Goal: Transaction & Acquisition: Obtain resource

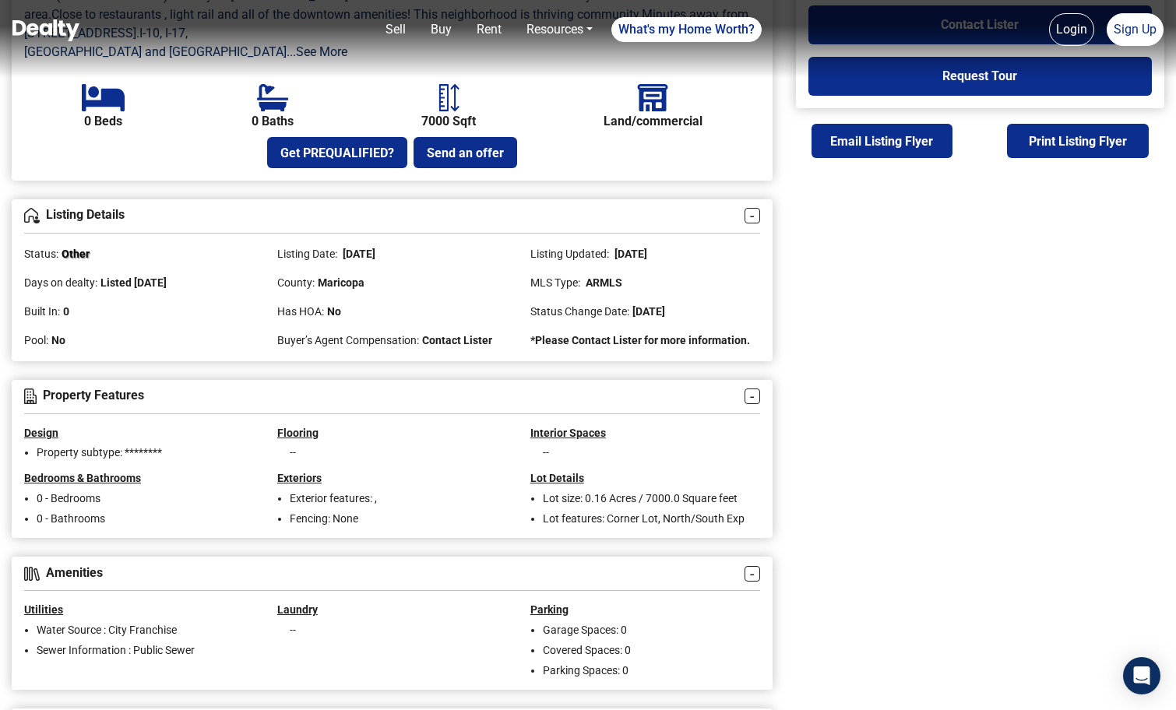
scroll to position [617, 0]
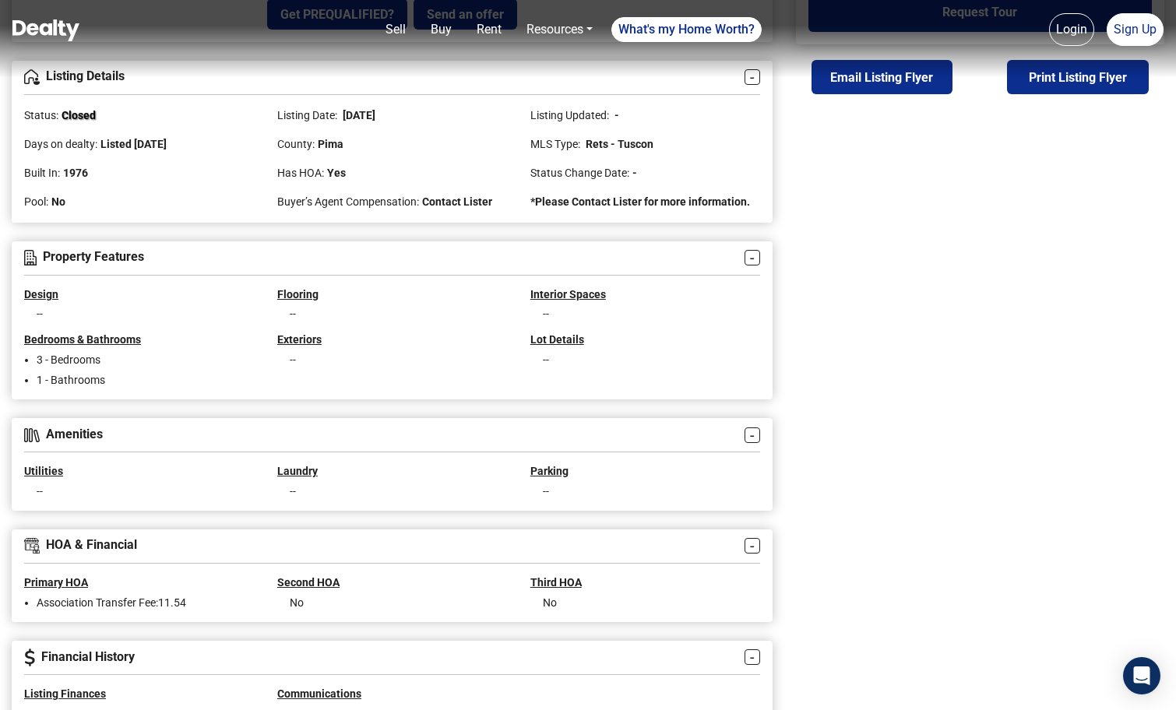
scroll to position [961, 0]
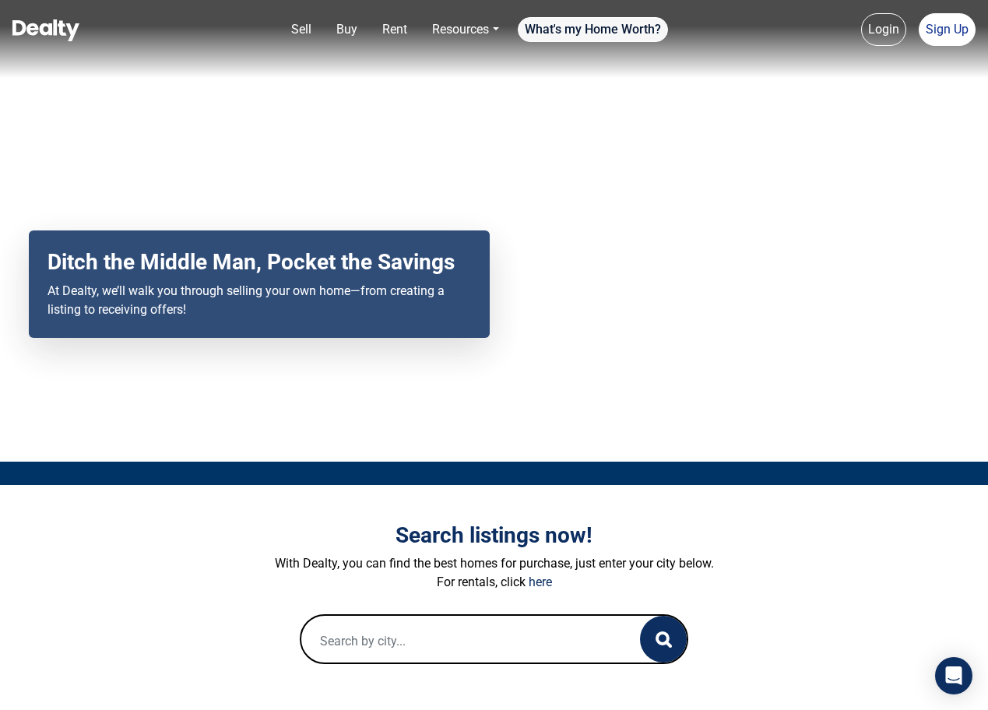
click at [622, 27] on link "What's my Home Worth?" at bounding box center [593, 29] width 150 height 25
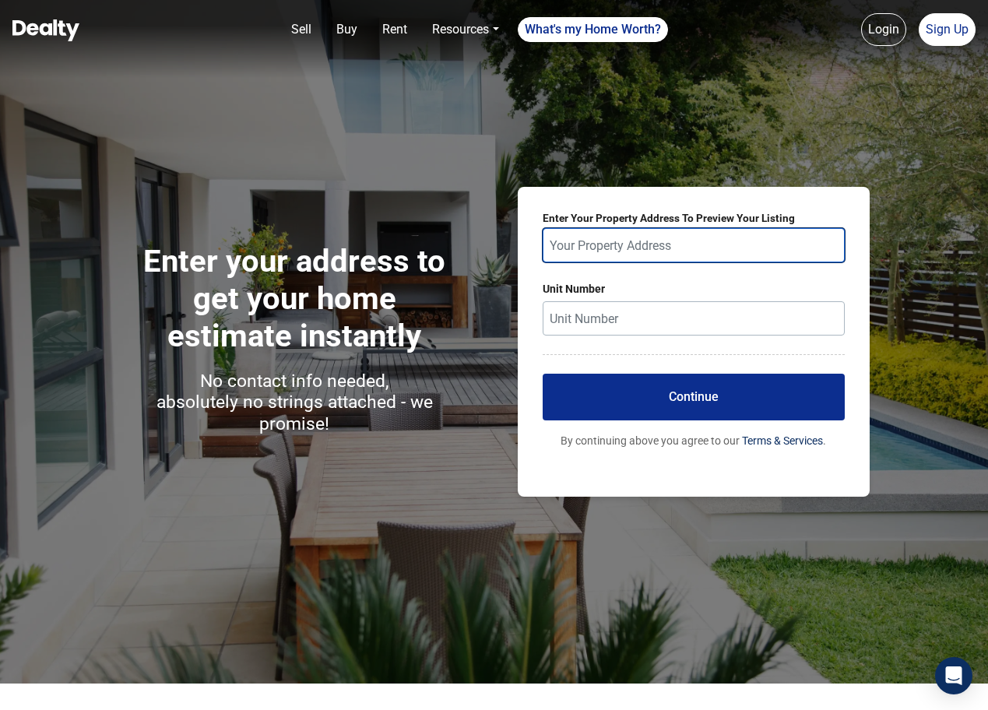
click at [606, 236] on input "text" at bounding box center [694, 245] width 302 height 34
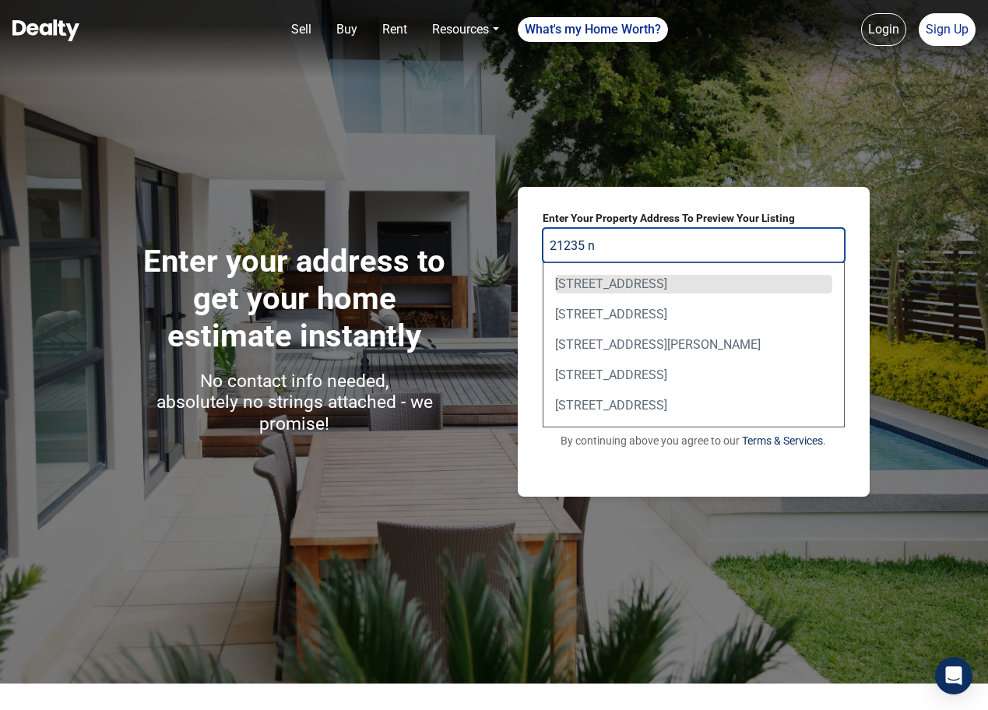
click at [622, 284] on div "21235 North 80th Way, Scottsdale, AZ, USA" at bounding box center [693, 284] width 277 height 19
type input "21235 North 80th Way, Scottsdale, AZ, USA"
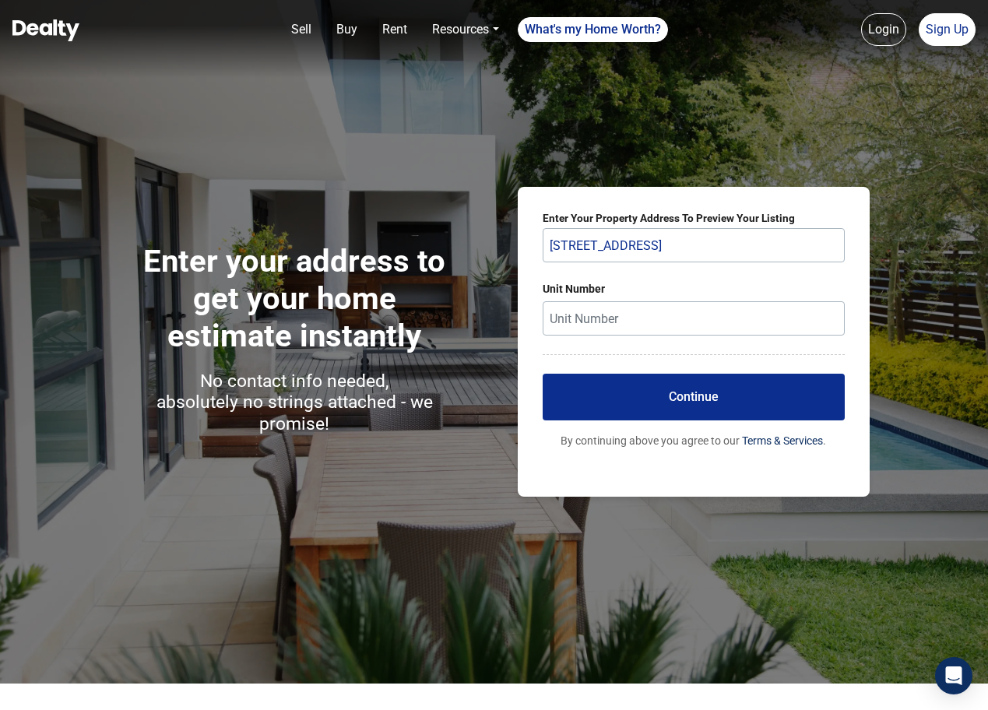
click at [667, 404] on button "Continue" at bounding box center [694, 397] width 302 height 47
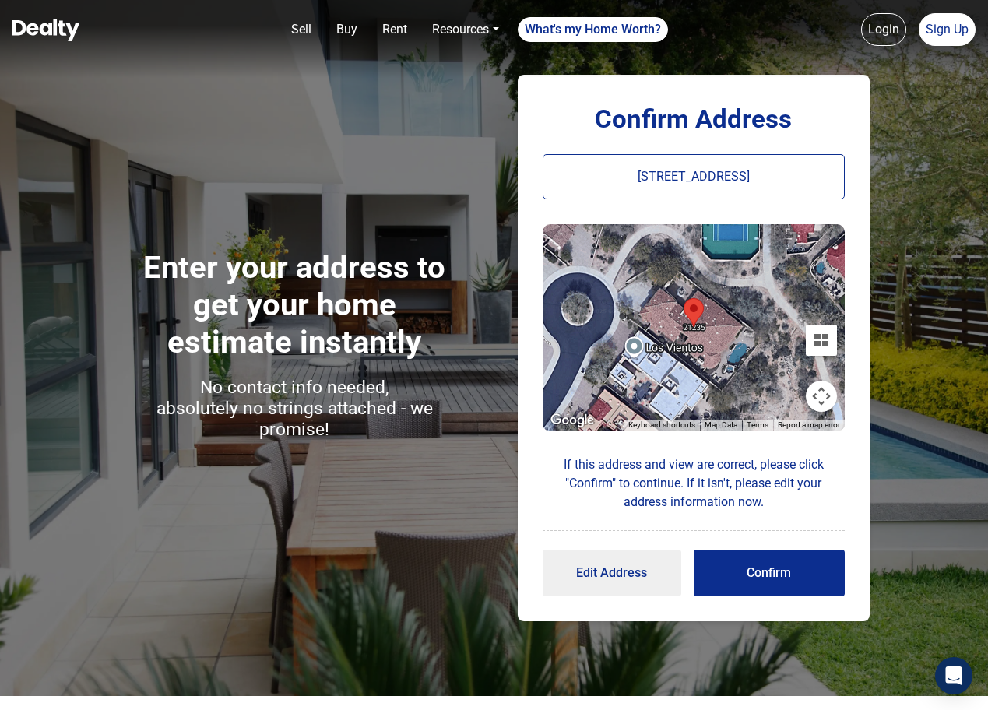
click at [760, 569] on button "Confirm" at bounding box center [769, 573] width 151 height 47
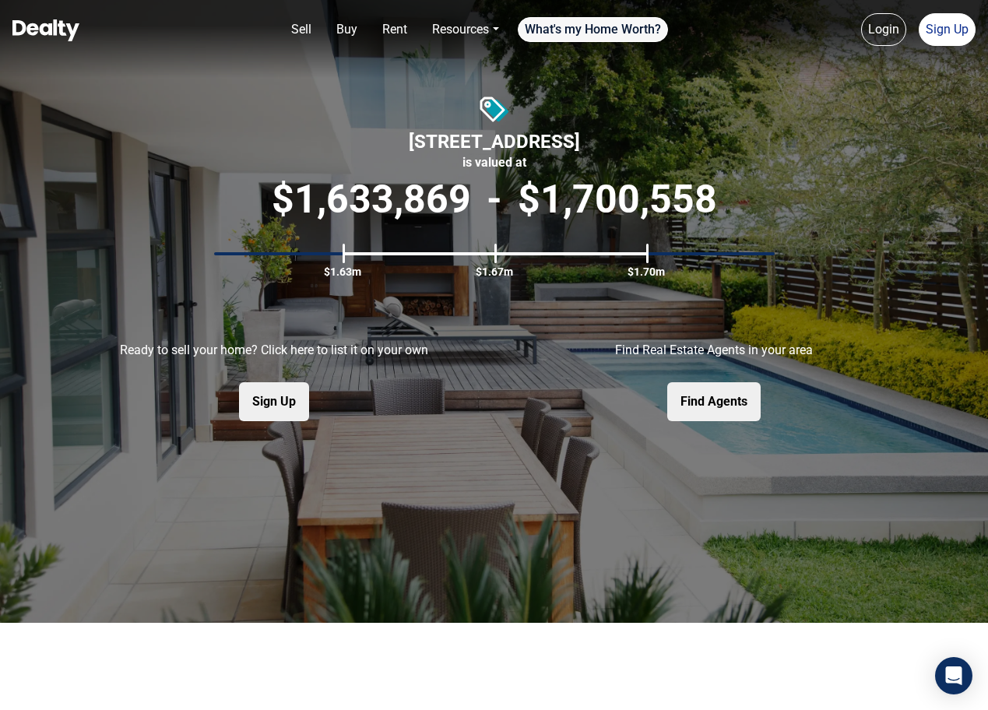
click at [563, 37] on link "What's my Home Worth?" at bounding box center [593, 29] width 150 height 25
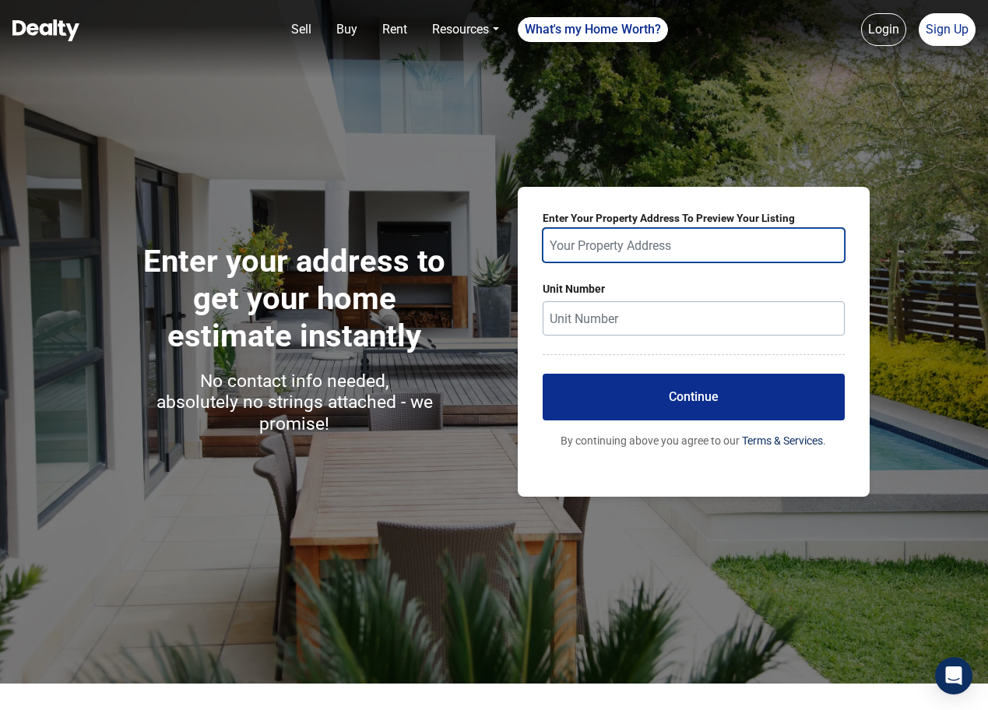
click at [630, 233] on input "text" at bounding box center [694, 245] width 302 height 34
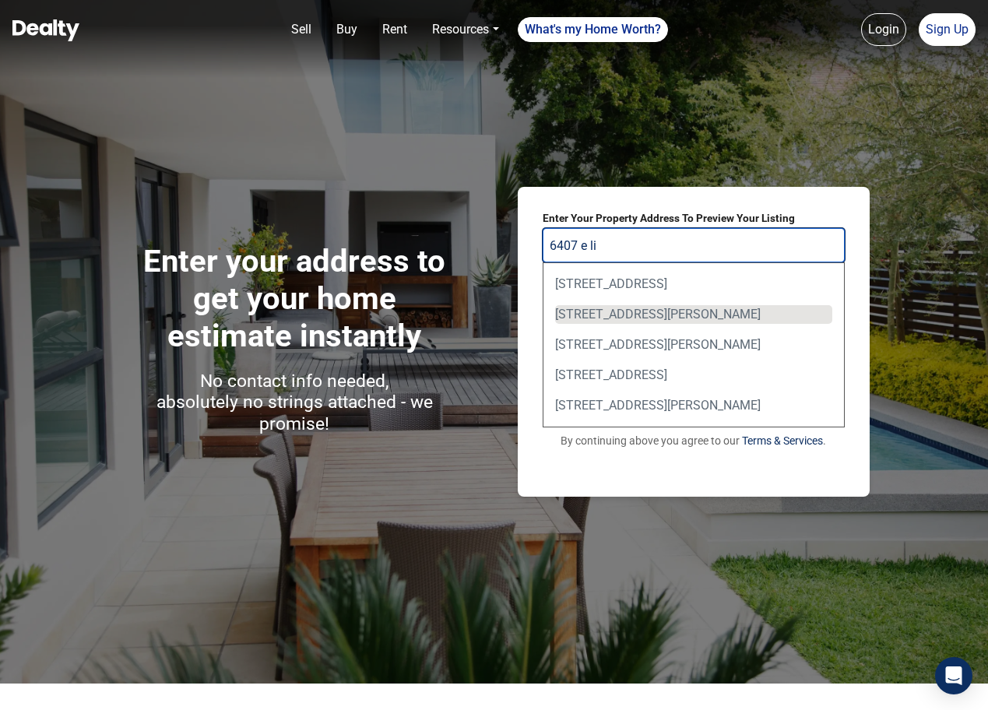
click at [584, 312] on div "6407 East Libby Street, Scottsdale, AZ, USA" at bounding box center [693, 314] width 277 height 19
type input "6407 East Libby Street, Scottsdale, AZ, USA"
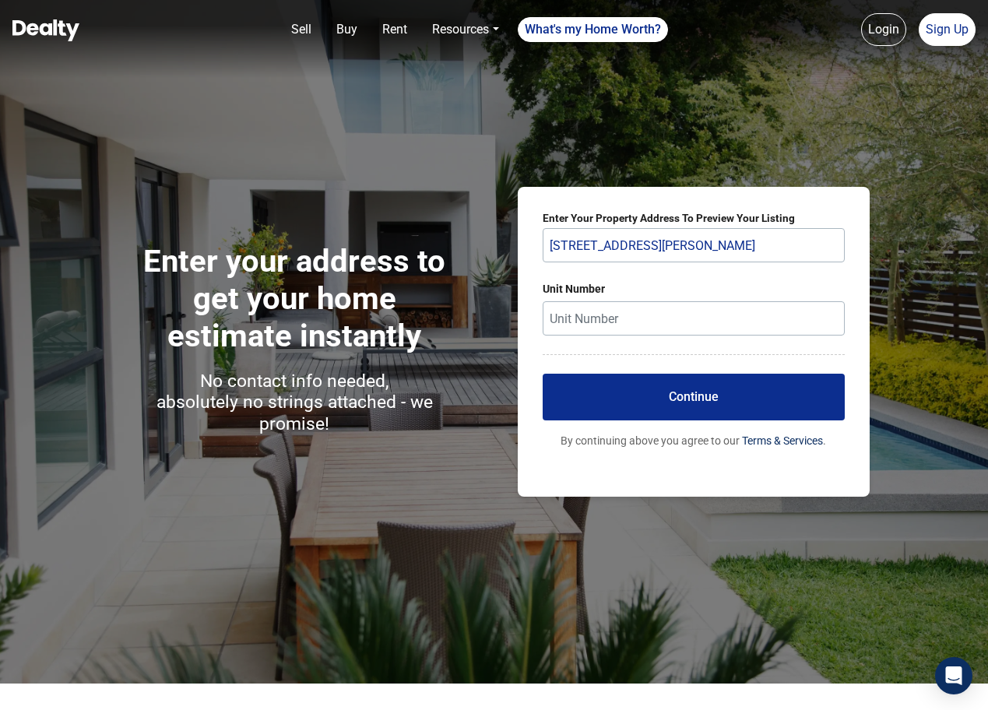
click at [646, 403] on button "Continue" at bounding box center [694, 397] width 302 height 47
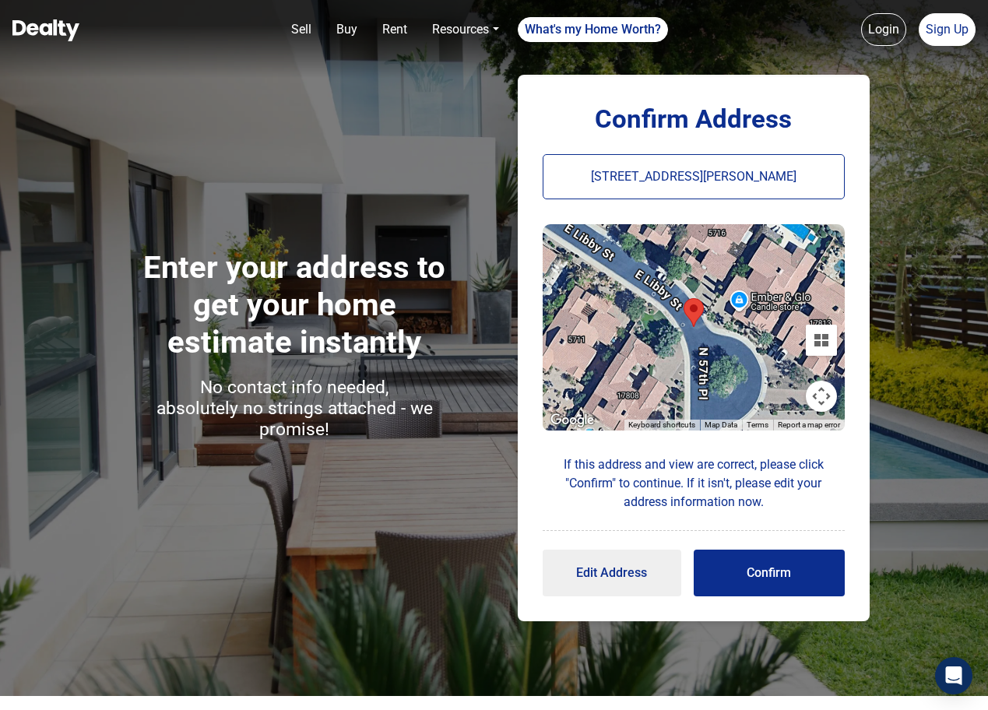
click at [601, 174] on p "6407 E Libby St, Scottsdale, AZ 85254, USA" at bounding box center [694, 176] width 302 height 45
click at [628, 181] on p "6407 E Libby St, Scottsdale, AZ 85254, USA" at bounding box center [694, 176] width 302 height 45
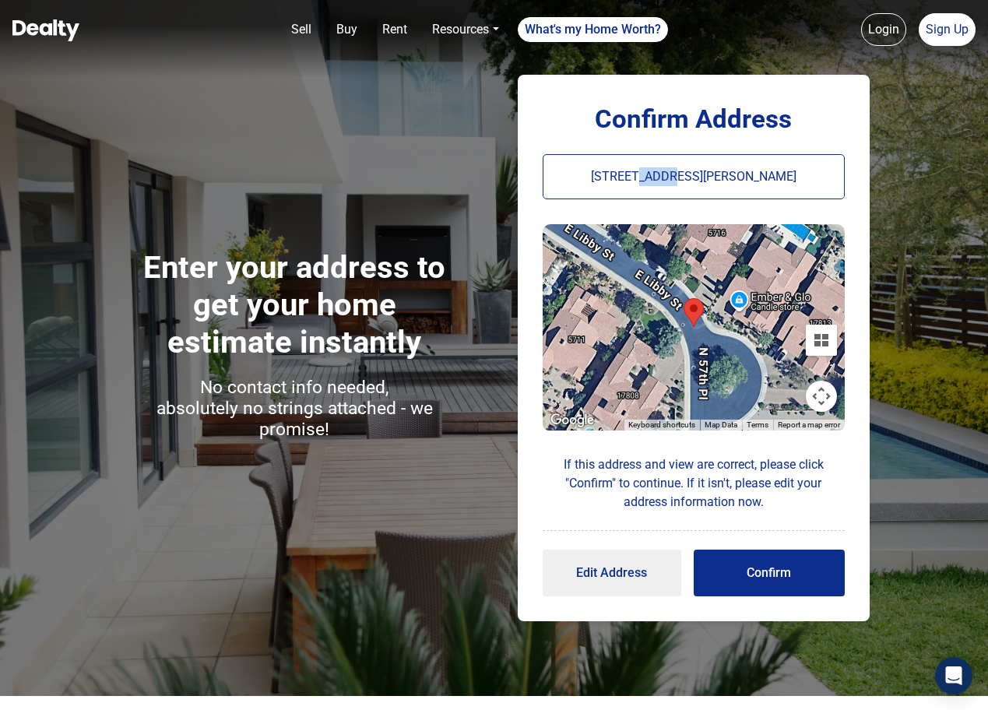
click at [628, 181] on p "6407 E Libby St, Scottsdale, AZ 85254, USA" at bounding box center [694, 176] width 302 height 45
click at [633, 570] on button "Edit Address" at bounding box center [612, 573] width 139 height 47
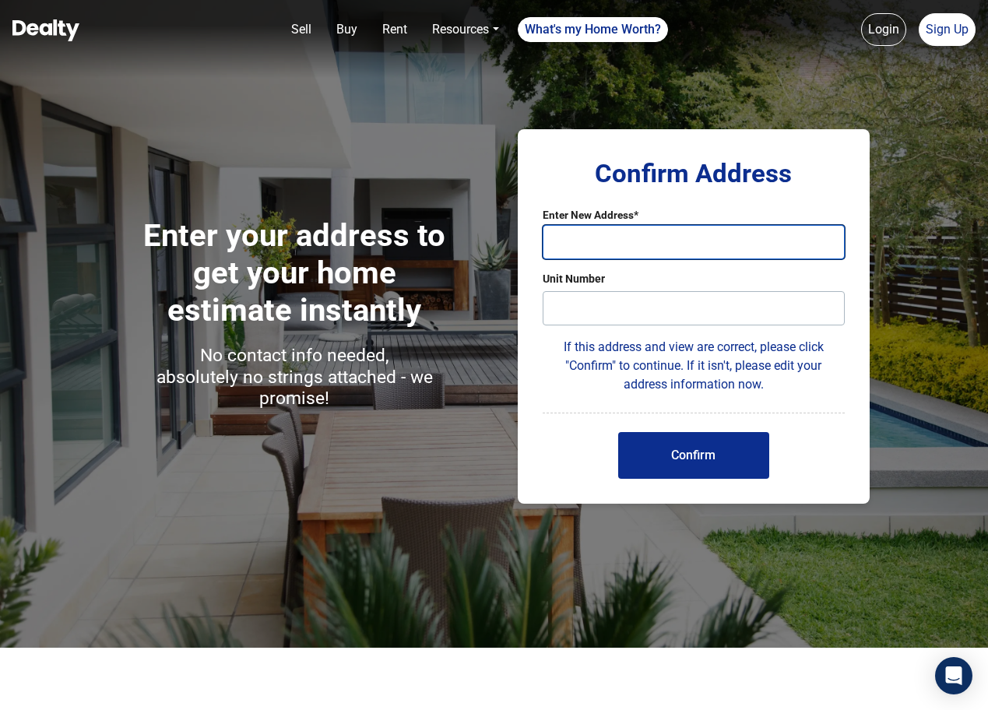
click at [637, 245] on input "text" at bounding box center [694, 242] width 302 height 34
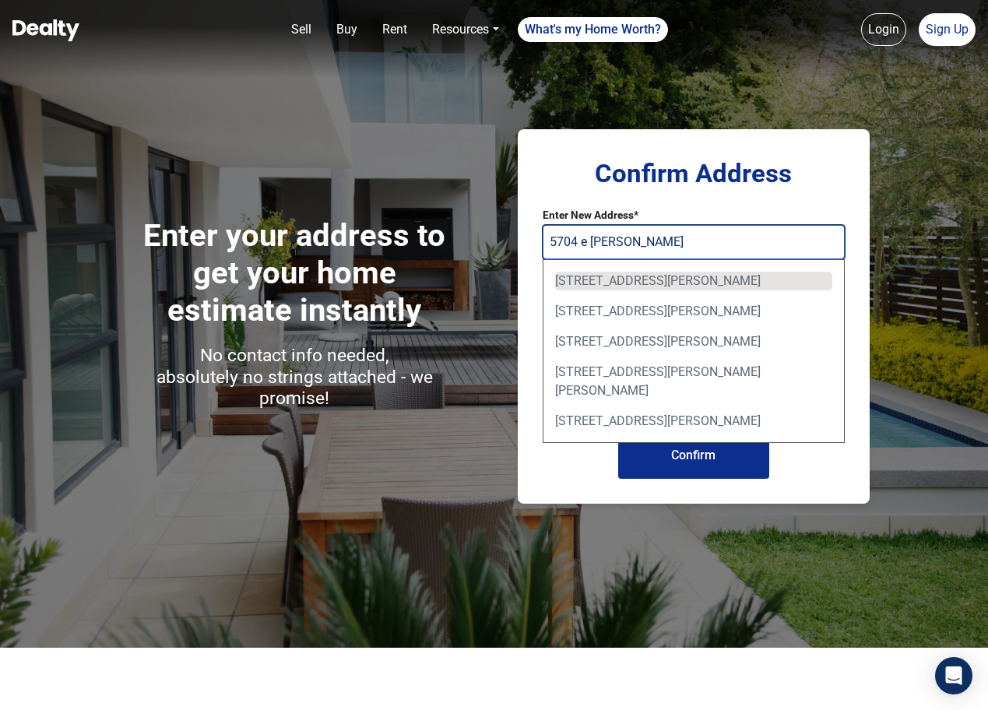
click at [643, 281] on div "5704 East Libby Street, Scottsdale, AZ, USA" at bounding box center [693, 281] width 277 height 19
type input "5704 East Libby Street, Scottsdale, AZ, USA"
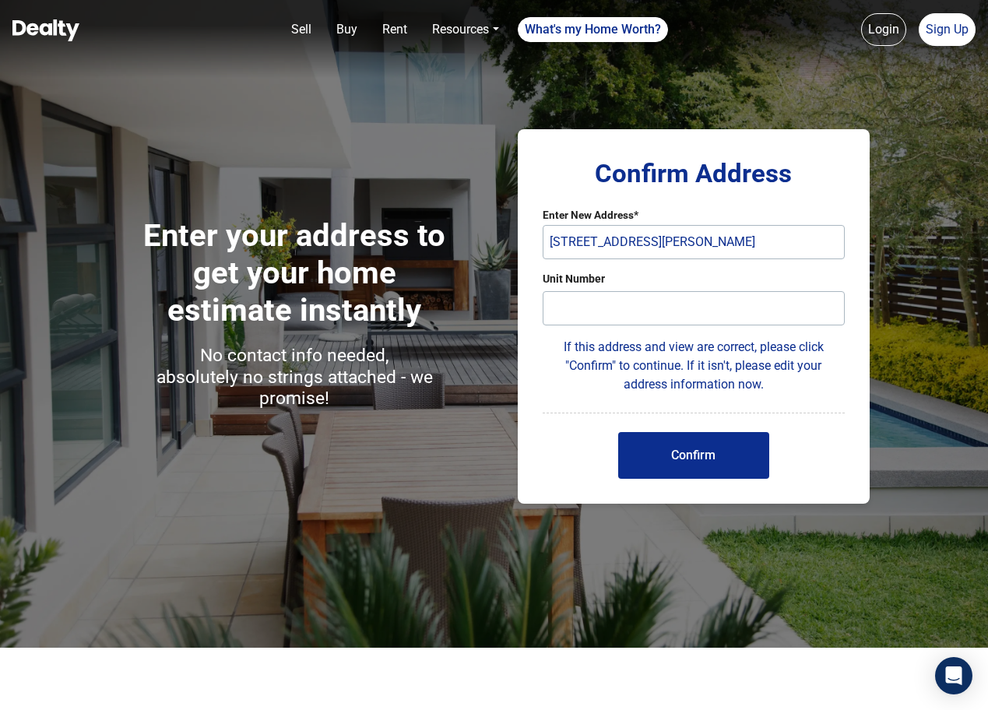
click at [685, 449] on button "Confirm" at bounding box center [693, 455] width 151 height 47
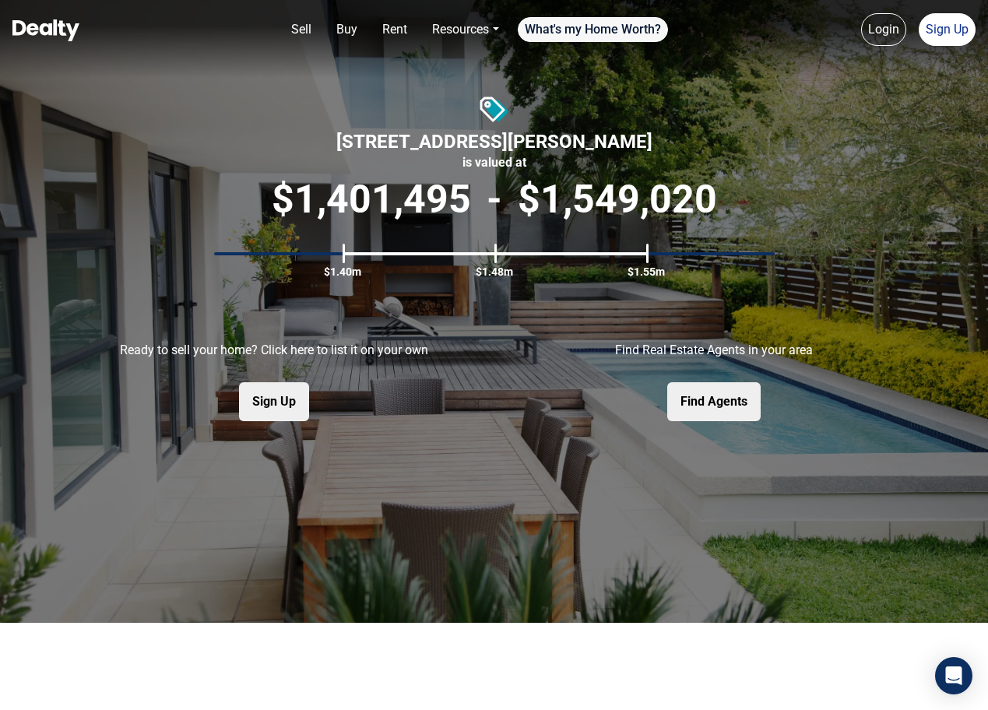
click at [604, 20] on link "What's my Home Worth?" at bounding box center [593, 29] width 150 height 25
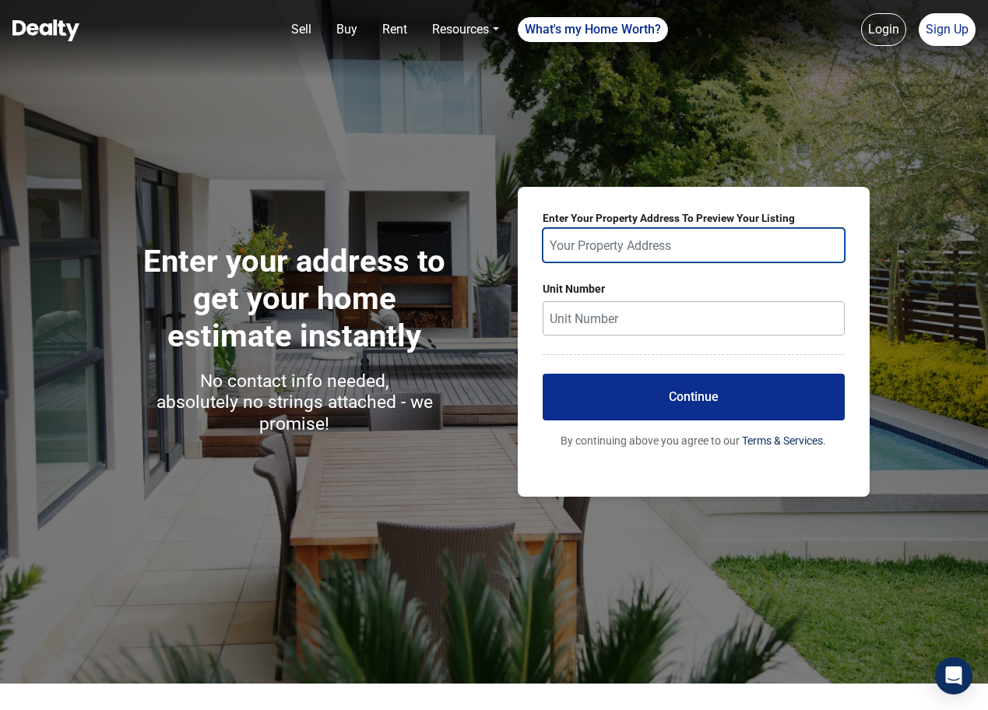
click at [616, 240] on input "text" at bounding box center [694, 245] width 302 height 34
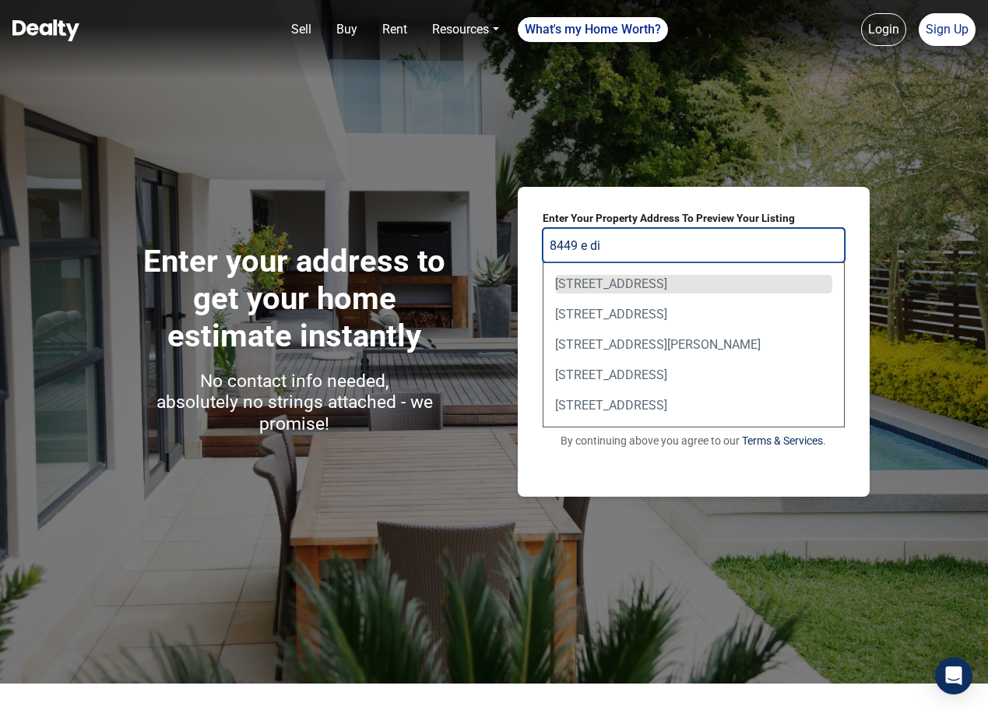
click at [629, 277] on div "8449 East Dixileta Drive, Scottsdale, AZ, USA" at bounding box center [693, 284] width 277 height 19
type input "8449 East Dixileta Drive, Scottsdale, AZ, USA"
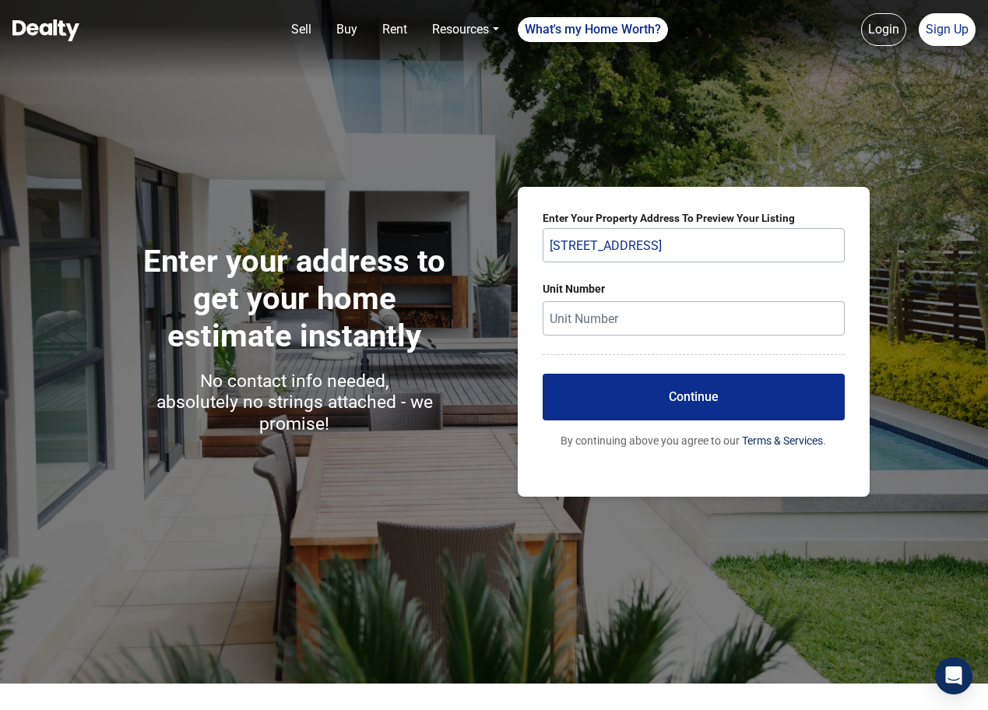
click at [664, 393] on button "Continue" at bounding box center [694, 397] width 302 height 47
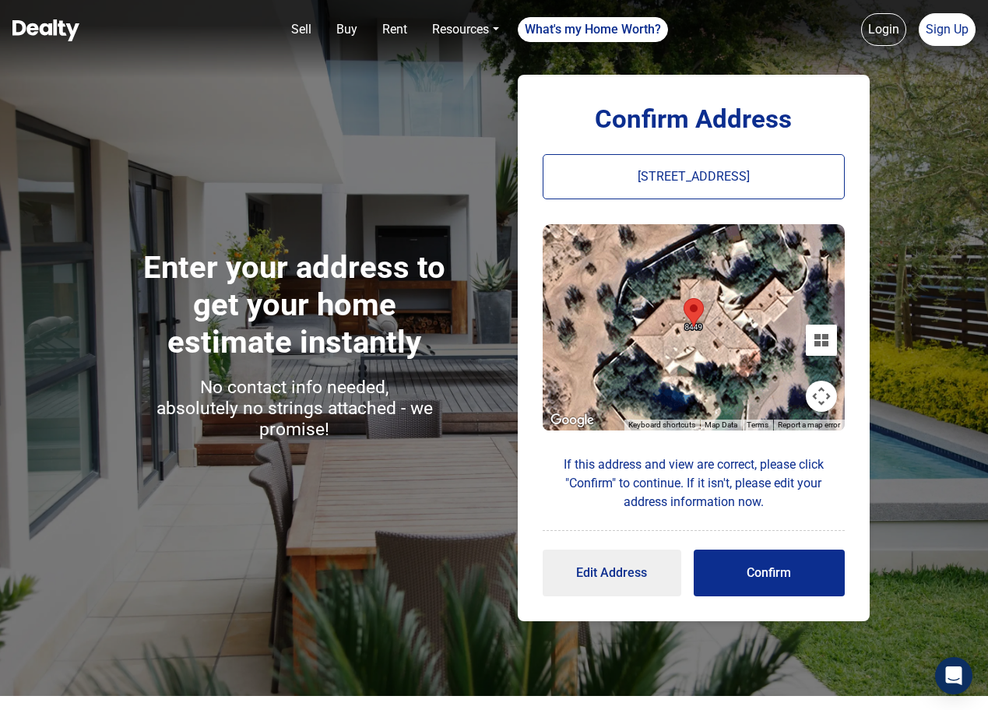
click at [759, 569] on button "Confirm" at bounding box center [769, 573] width 151 height 47
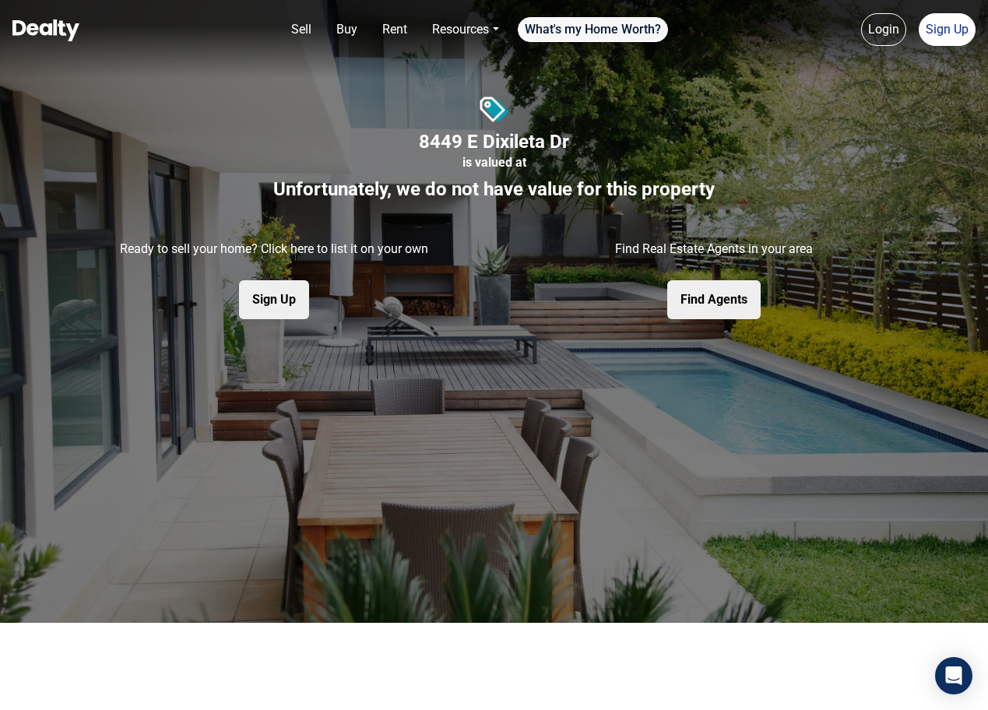
click at [600, 31] on link "What's my Home Worth?" at bounding box center [593, 29] width 150 height 25
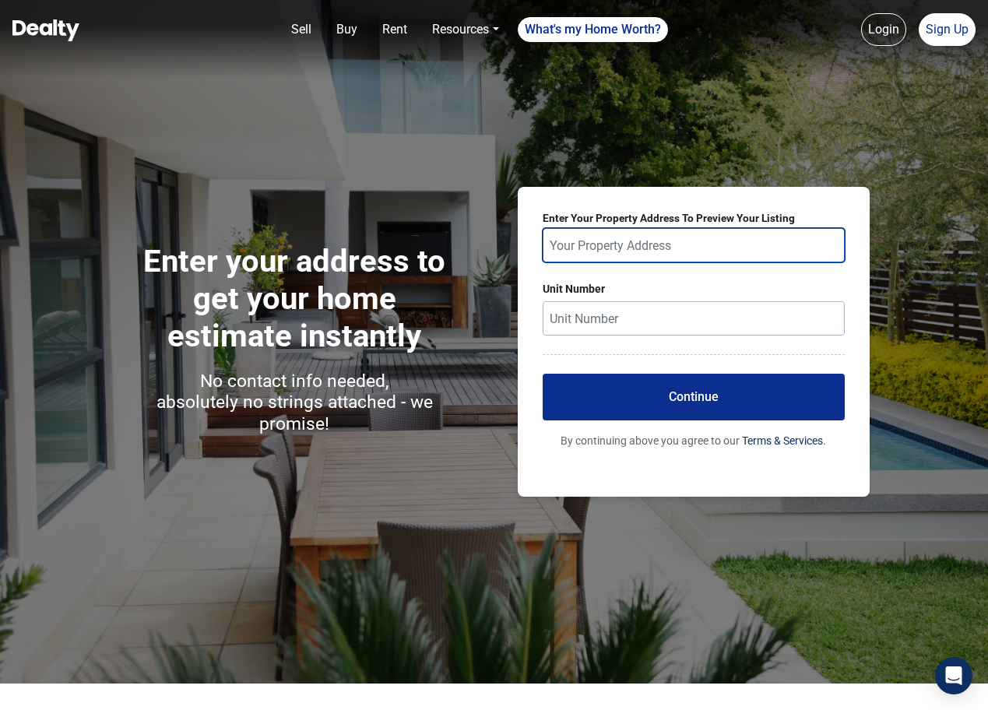
click at [629, 243] on input "text" at bounding box center [694, 245] width 302 height 34
click at [651, 248] on input "text" at bounding box center [694, 245] width 302 height 34
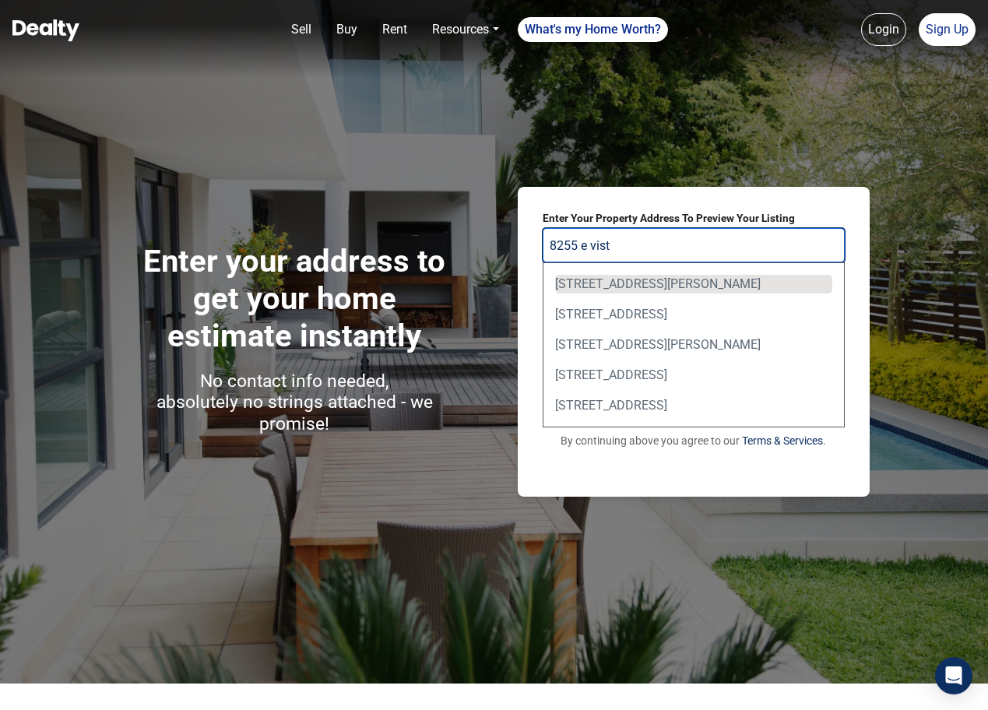
click at [661, 282] on div "8255 East Vista De Valle, Scottsdale, AZ, USA" at bounding box center [693, 284] width 277 height 19
type input "8255 East Vista De Valle, Scottsdale, AZ, USA"
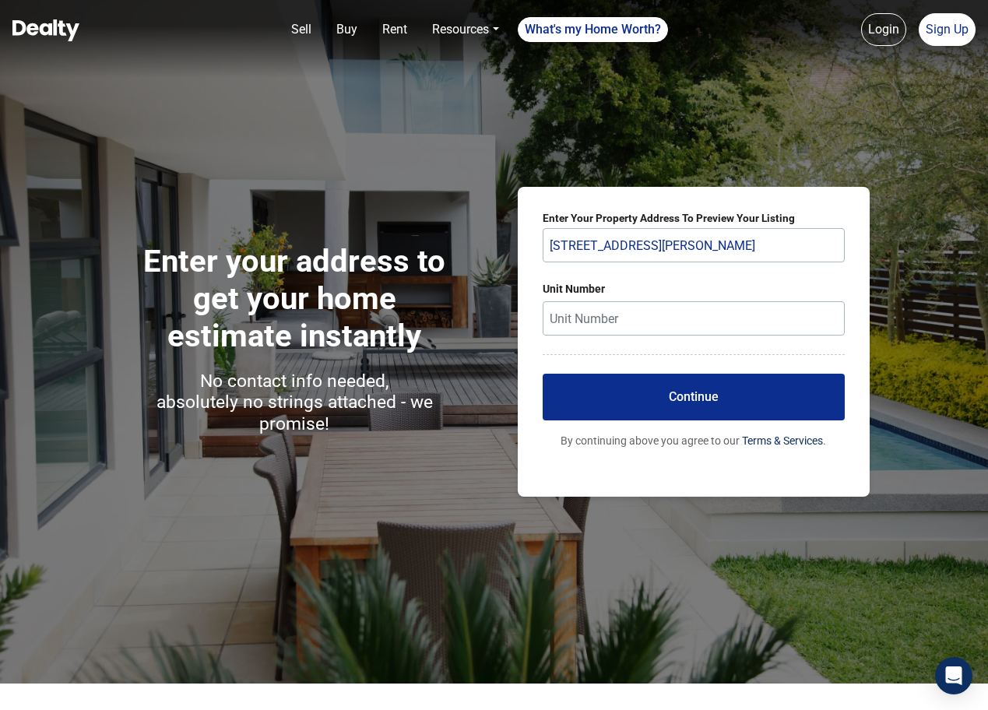
click at [689, 391] on button "Continue" at bounding box center [694, 397] width 302 height 47
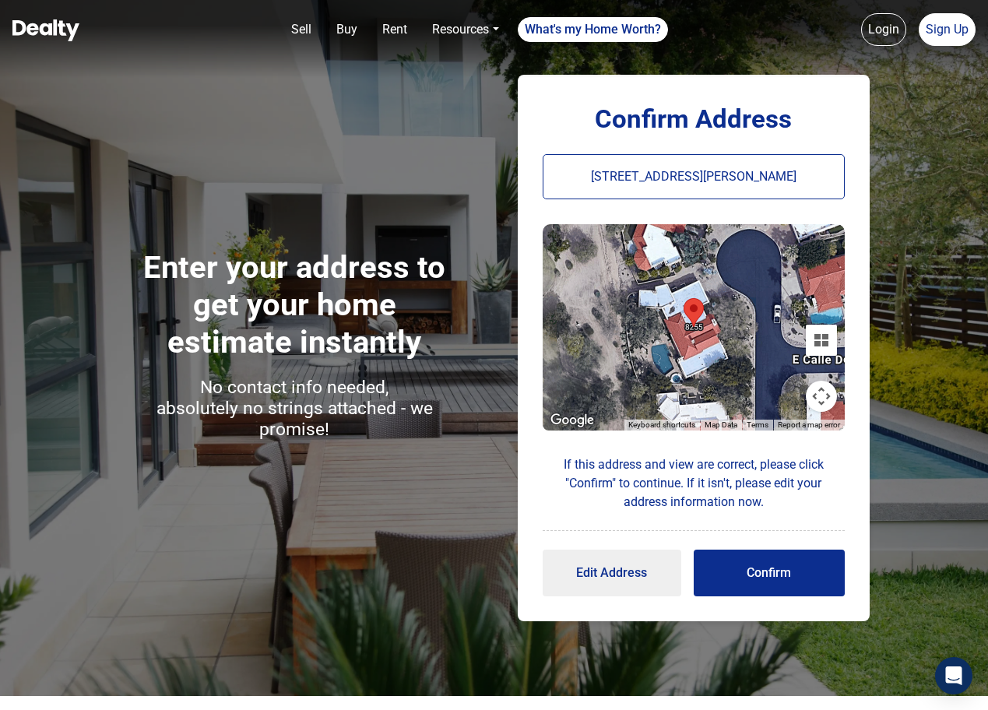
click at [767, 571] on button "Confirm" at bounding box center [769, 573] width 151 height 47
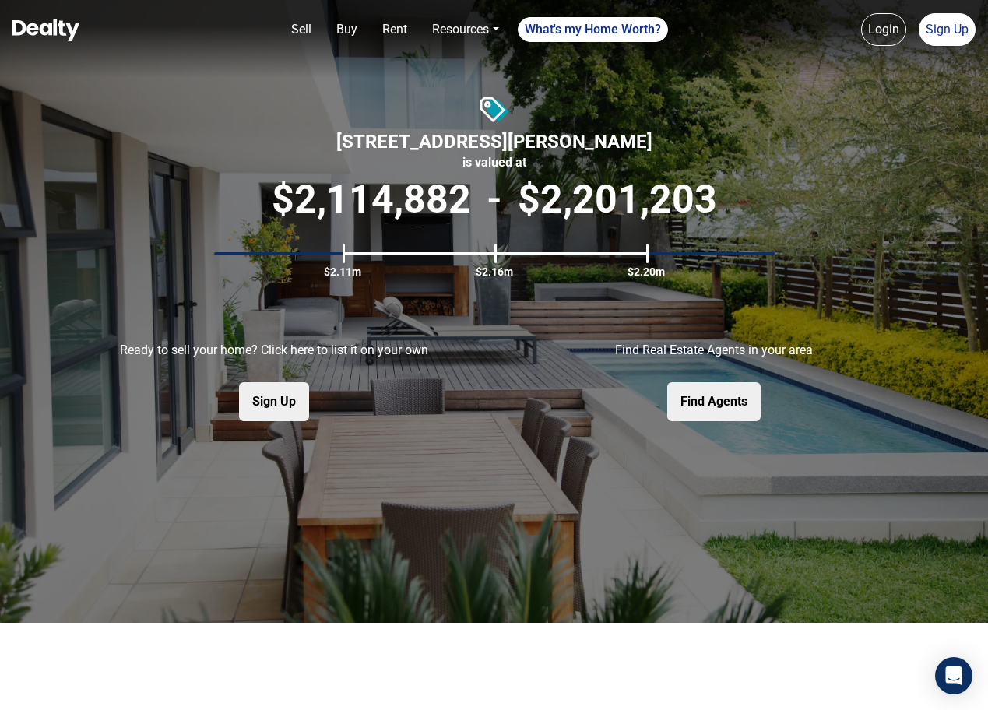
click at [53, 36] on img at bounding box center [45, 30] width 67 height 22
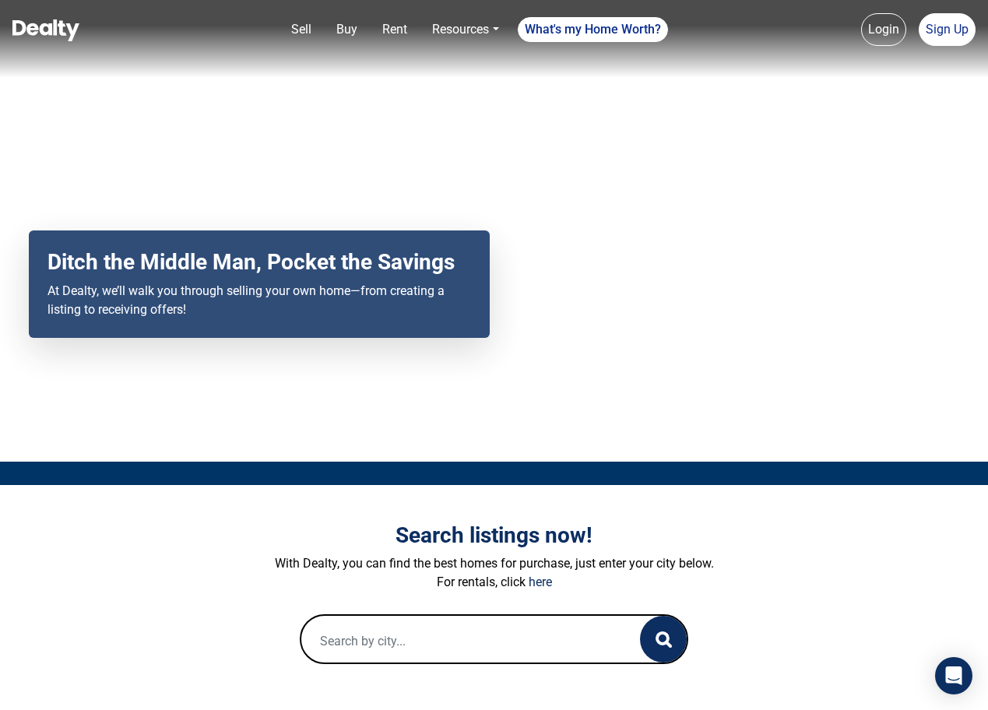
click at [409, 621] on input "text" at bounding box center [455, 641] width 308 height 50
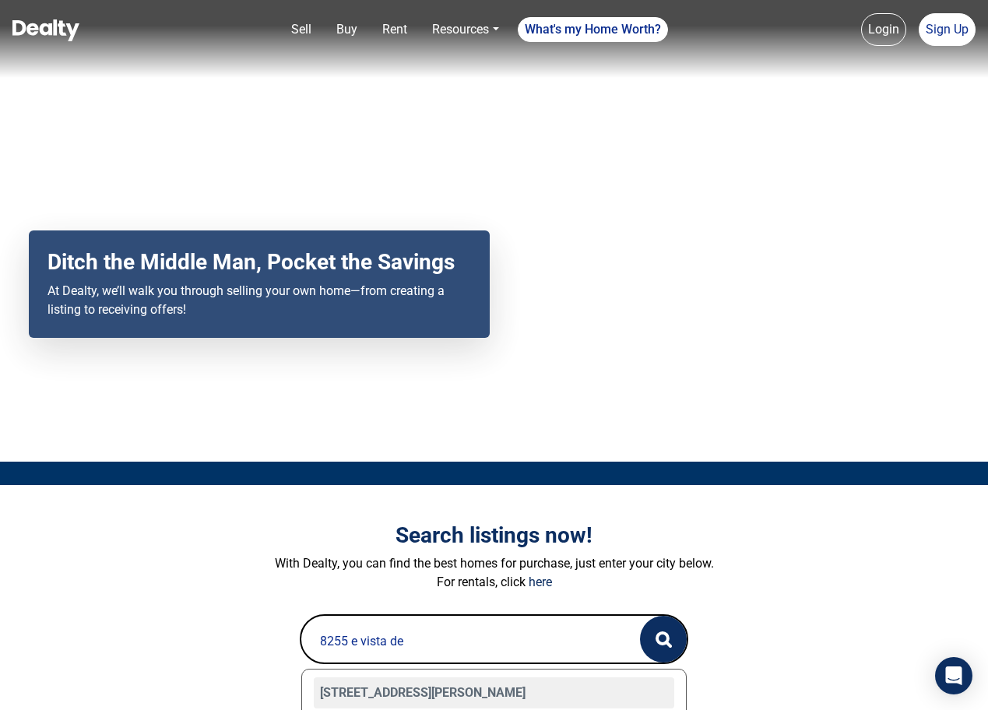
click at [429, 689] on div "8255 E VISTA DE VALLE, Scottsdale, AZ 85255" at bounding box center [494, 693] width 361 height 31
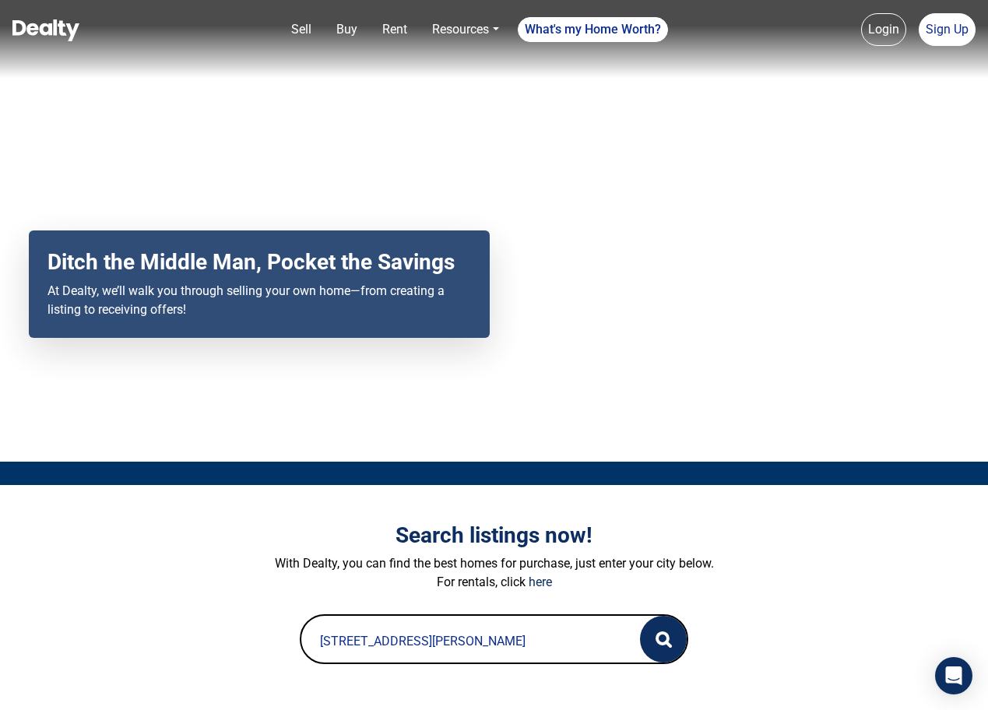
click at [662, 643] on circle "button" at bounding box center [662, 638] width 11 height 11
click at [403, 652] on input "8255 E VISTA DE VALLE, Scottsdale, AZ 85255" at bounding box center [455, 641] width 308 height 50
type input "6825 e pinnacle vista"
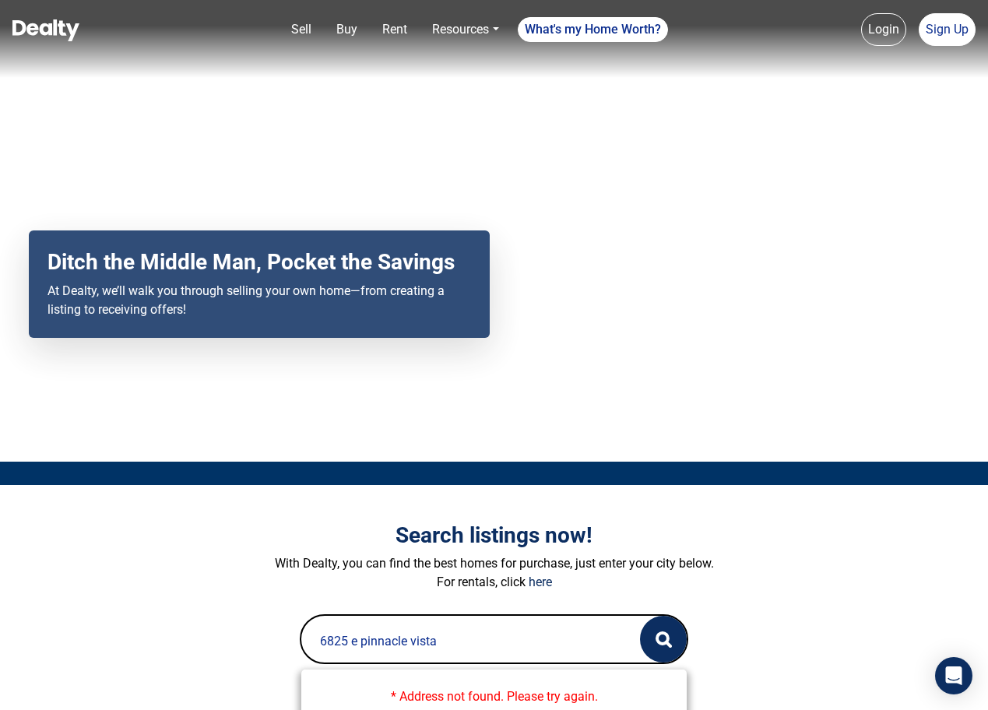
click at [664, 648] on button "button" at bounding box center [663, 639] width 47 height 47
